Goal: Task Accomplishment & Management: Use online tool/utility

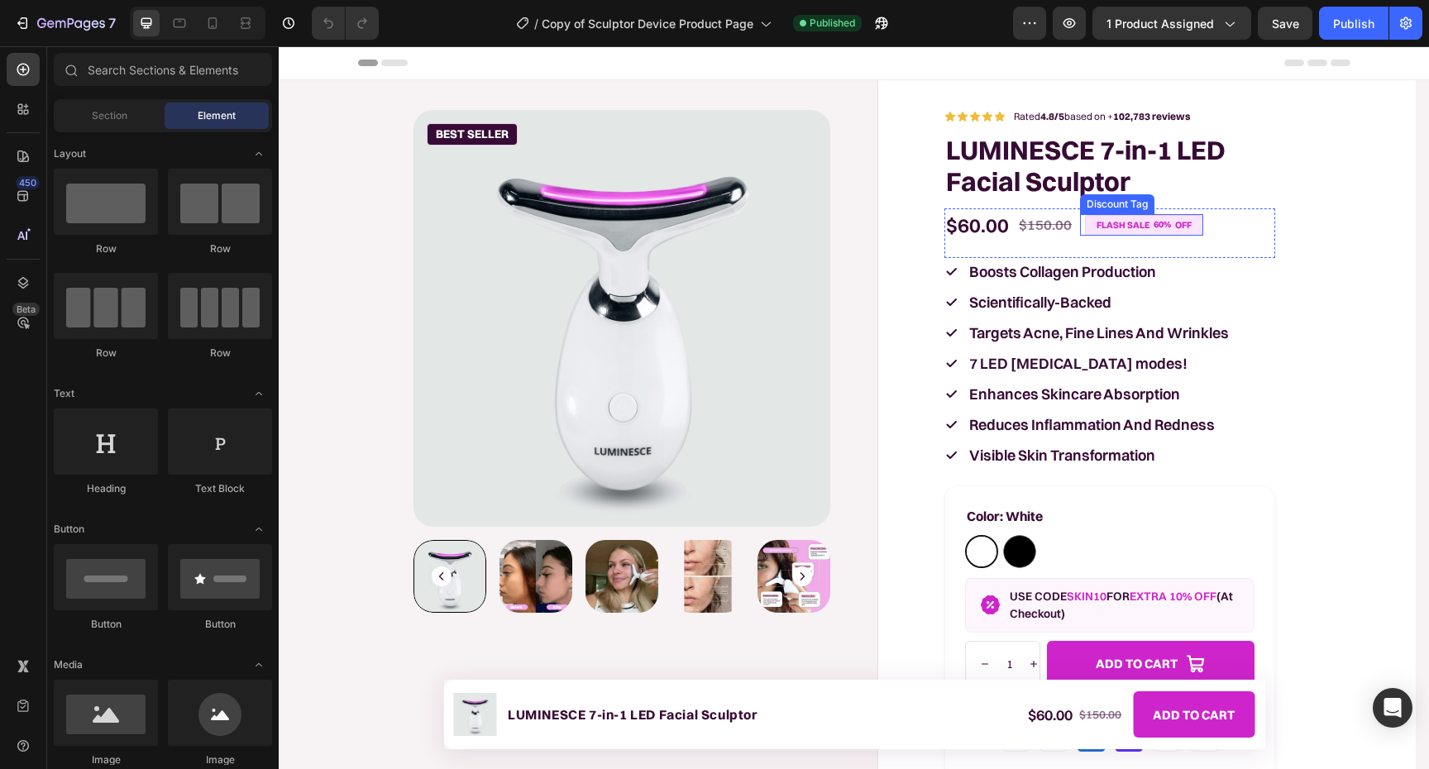
click at [1124, 225] on div "flash sale" at bounding box center [1123, 225] width 58 height 19
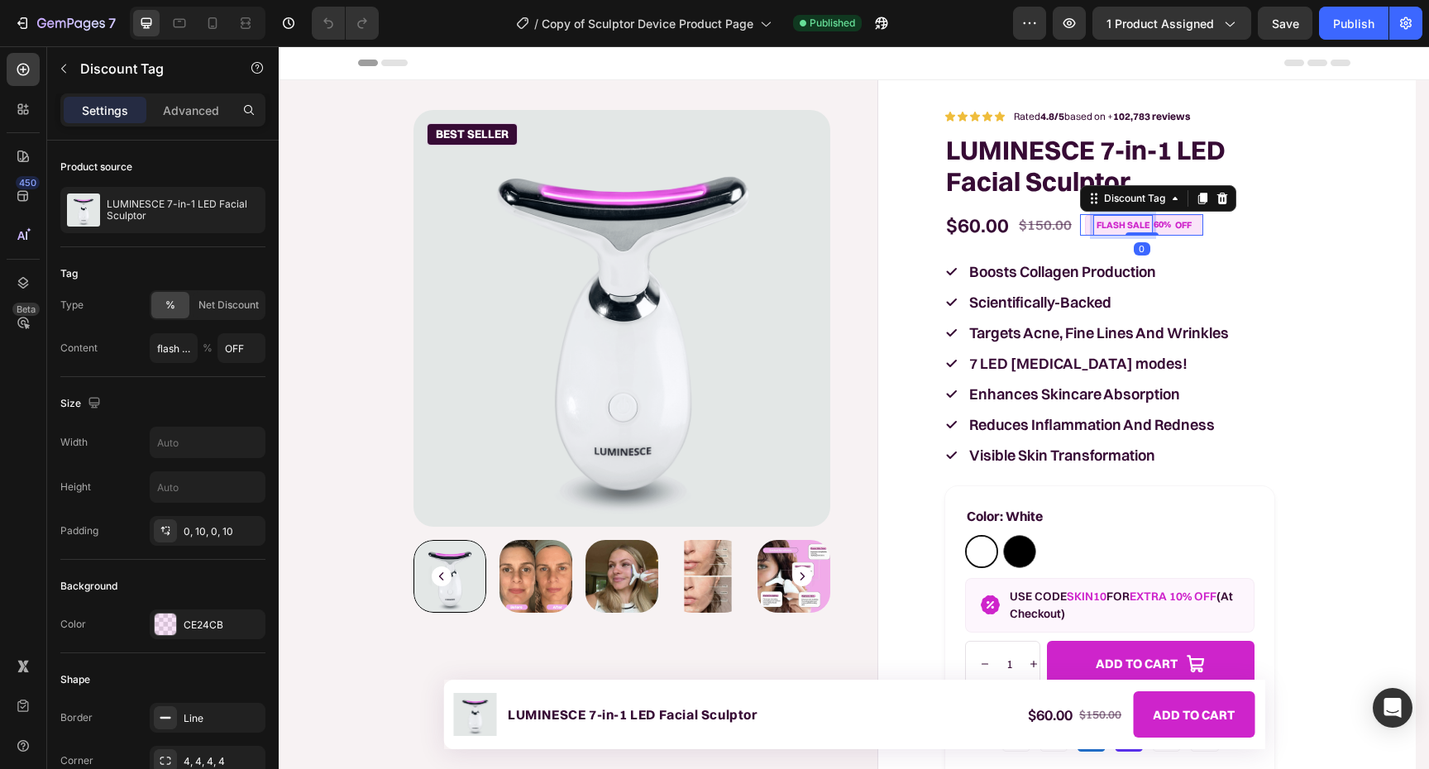
click at [1124, 224] on div "flash sale" at bounding box center [1123, 225] width 58 height 19
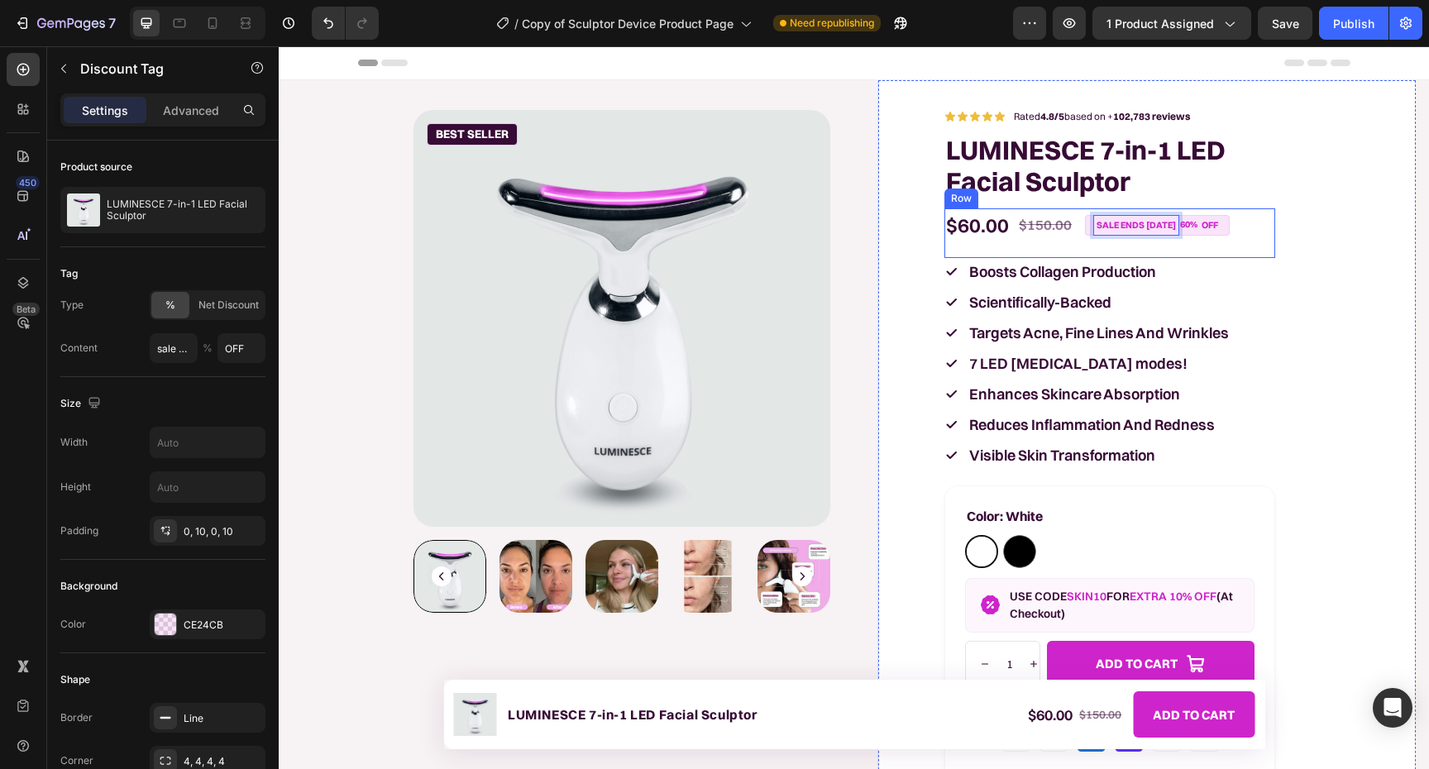
type input "sale ends [DATE]"
click at [1215, 223] on div "OFF" at bounding box center [1209, 225] width 21 height 19
click at [1182, 228] on div "60%" at bounding box center [1188, 224] width 21 height 17
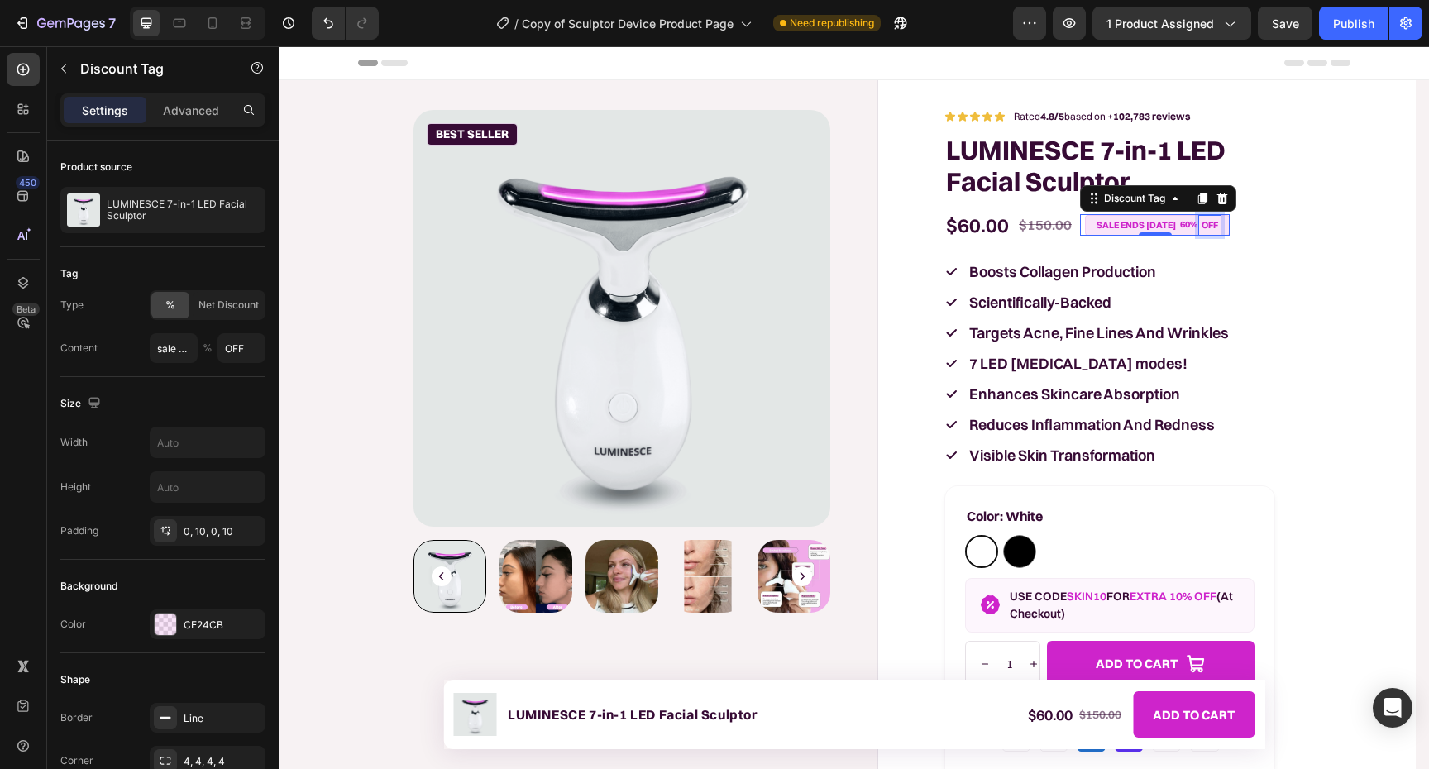
click at [1209, 225] on p "OFF" at bounding box center [1209, 225] width 17 height 14
click at [1215, 224] on p "OFF" at bounding box center [1209, 225] width 17 height 14
type input "OFF!"
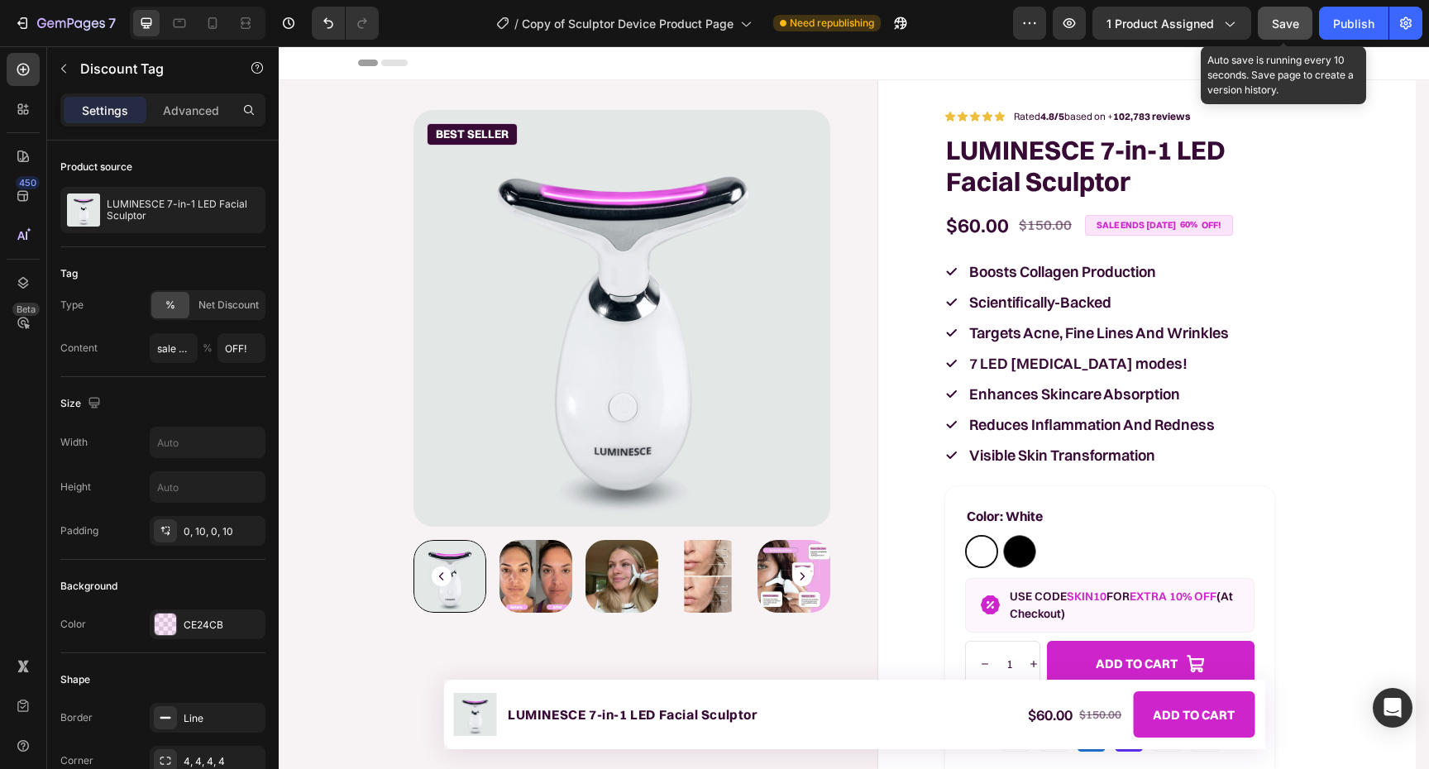
click at [1307, 31] on button "Save" at bounding box center [1284, 23] width 55 height 33
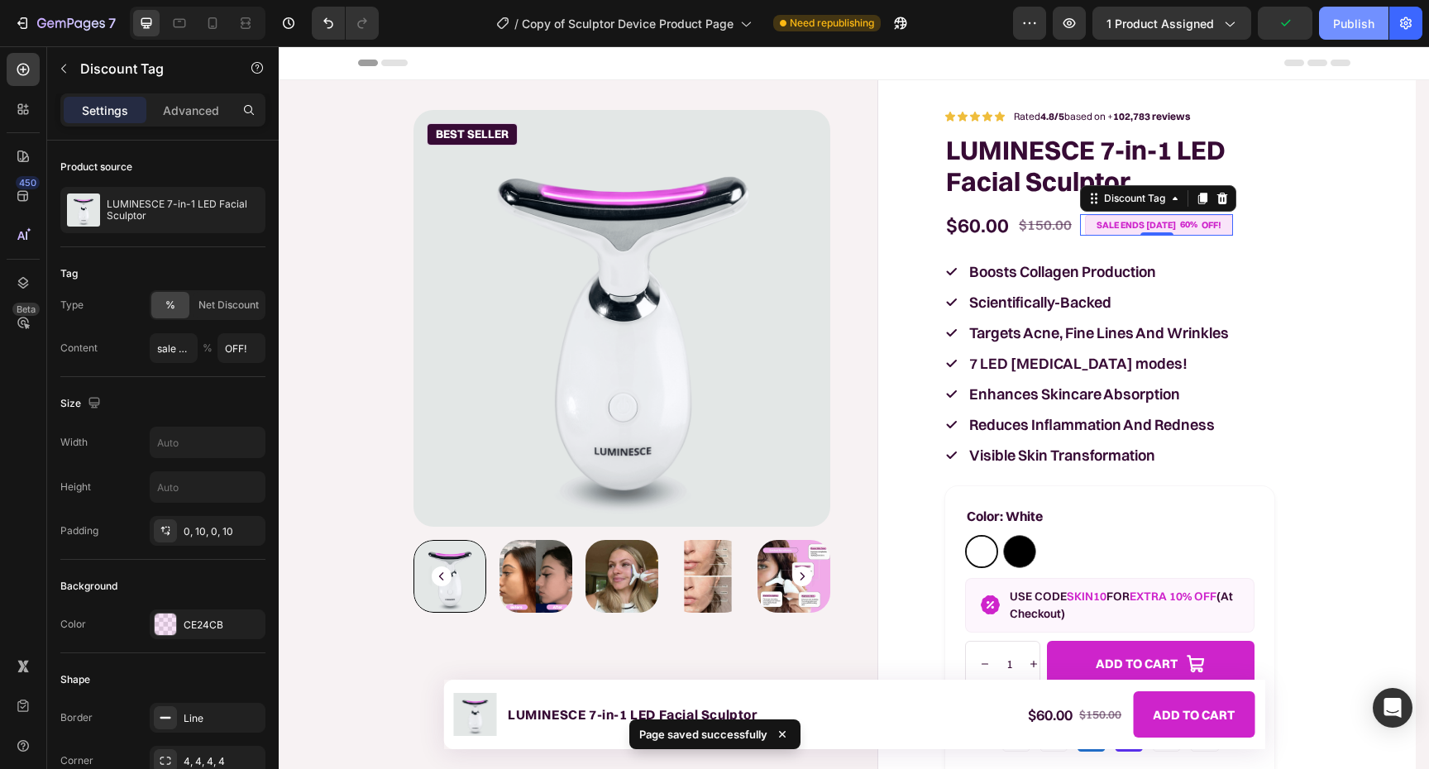
click at [1347, 29] on div "Publish" at bounding box center [1353, 23] width 41 height 17
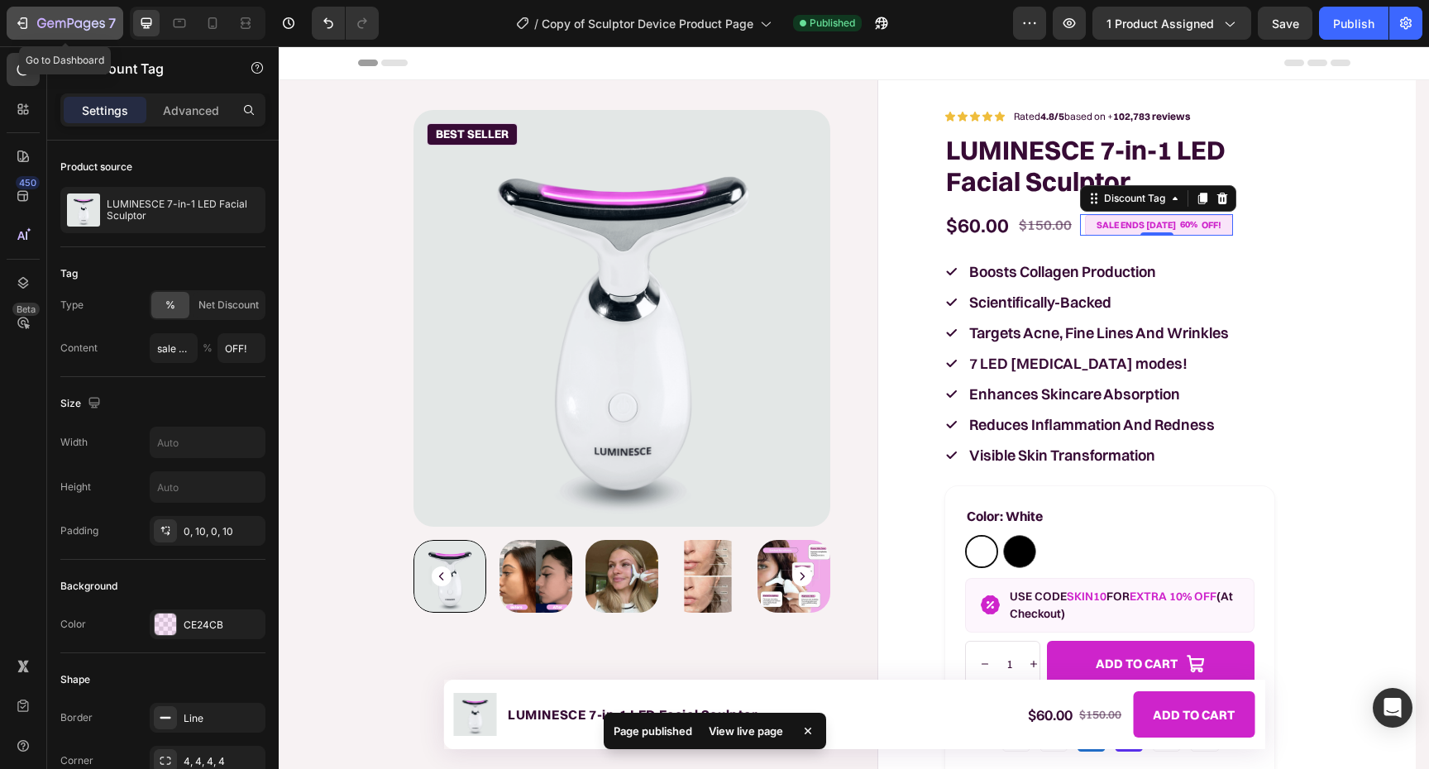
click at [27, 21] on icon "button" at bounding box center [22, 23] width 17 height 17
